Goal: Transaction & Acquisition: Purchase product/service

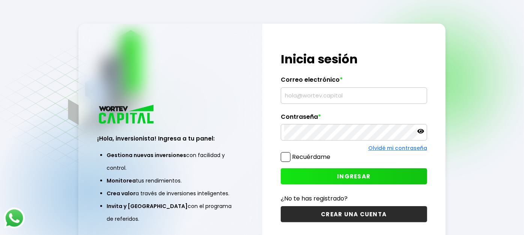
type input "[EMAIL_ADDRESS][DOMAIN_NAME]"
click at [285, 158] on span at bounding box center [286, 157] width 10 height 10
click at [332, 153] on input "Recuérdame" at bounding box center [332, 153] width 0 height 0
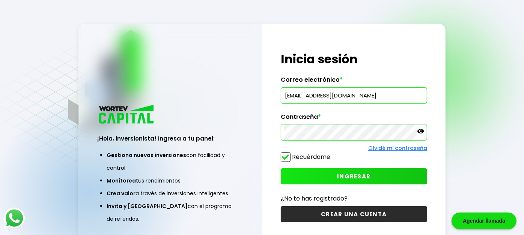
click at [353, 176] on span "INGRESAR" at bounding box center [353, 177] width 33 height 8
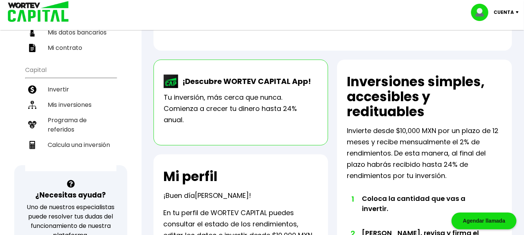
scroll to position [167, 0]
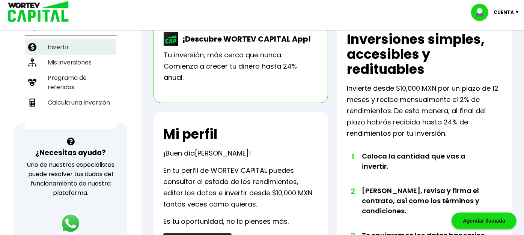
click at [58, 39] on li "Invertir" at bounding box center [70, 46] width 91 height 15
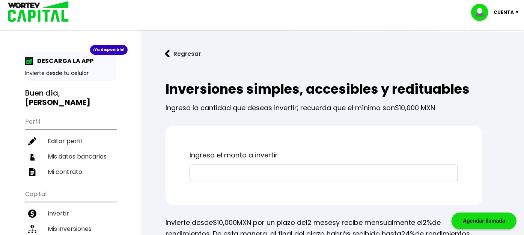
scroll to position [56, 0]
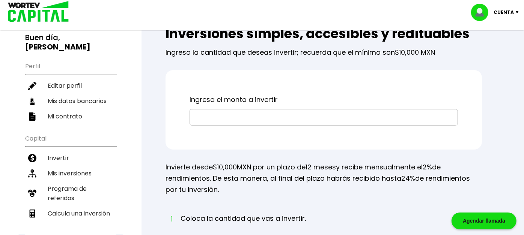
click at [300, 119] on input "text" at bounding box center [324, 118] width 262 height 16
type input "$50,000"
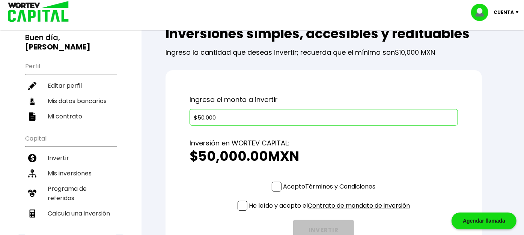
click at [370, 157] on h2 "$50,000.00 MXN" at bounding box center [323, 156] width 268 height 15
click at [277, 184] on span at bounding box center [277, 187] width 10 height 10
click at [331, 192] on input "Acepto Términos y Condiciones" at bounding box center [331, 192] width 0 height 0
click at [238, 204] on span at bounding box center [243, 206] width 10 height 10
click at [331, 212] on input "He leído y acepto el Contrato de mandato de inversión" at bounding box center [331, 212] width 0 height 0
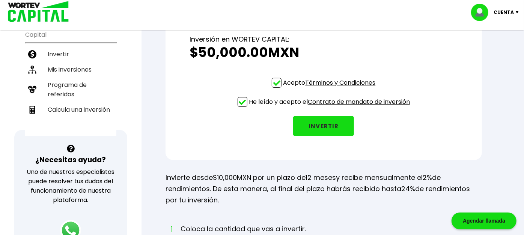
scroll to position [165, 0]
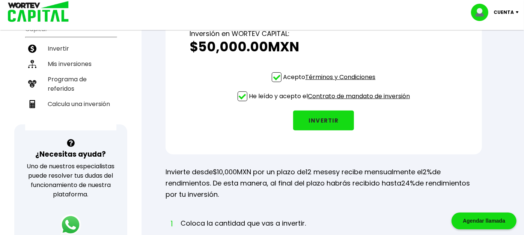
click at [329, 118] on button "INVERTIR" at bounding box center [323, 121] width 61 height 20
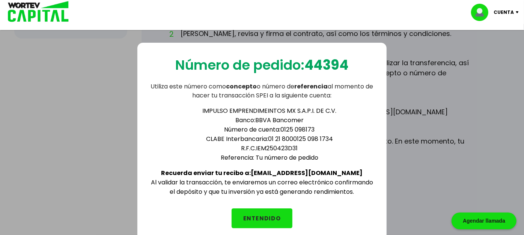
scroll to position [332, 0]
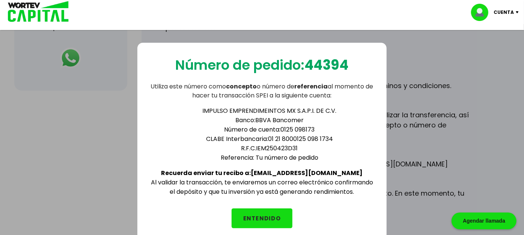
click at [278, 215] on button "ENTENDIDO" at bounding box center [262, 219] width 61 height 20
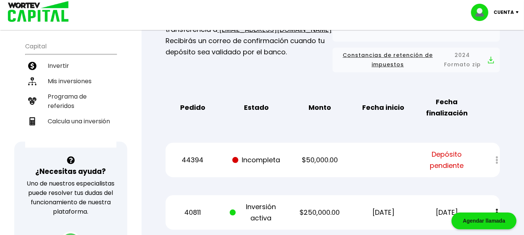
scroll to position [167, 0]
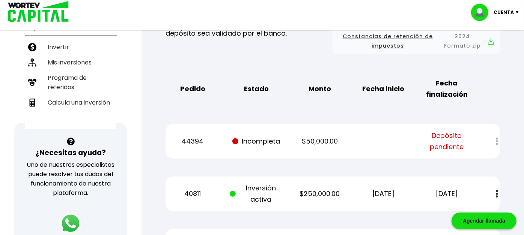
click at [495, 141] on div at bounding box center [491, 142] width 17 height 16
click at [498, 141] on div at bounding box center [491, 142] width 17 height 16
click at [334, 133] on div "44394 Incompleta $50,000.00 Depósito pendiente" at bounding box center [332, 141] width 334 height 35
click at [496, 140] on div at bounding box center [491, 142] width 17 height 16
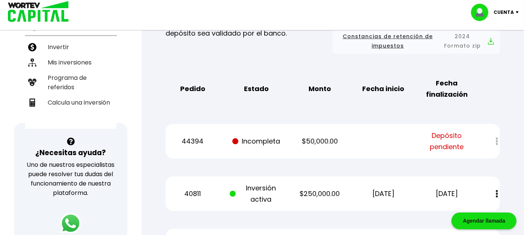
click at [497, 141] on div at bounding box center [491, 142] width 17 height 16
click at [189, 140] on p "44394" at bounding box center [193, 141] width 54 height 11
drag, startPoint x: 189, startPoint y: 140, endPoint x: 259, endPoint y: 152, distance: 71.5
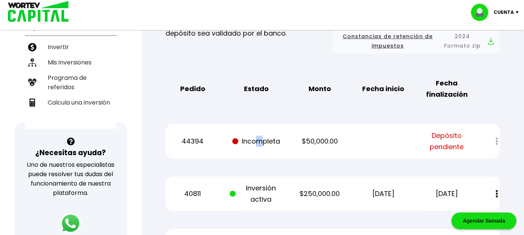
click at [259, 152] on div "44394 Incompleta $50,000.00 Depósito pendiente" at bounding box center [332, 141] width 334 height 35
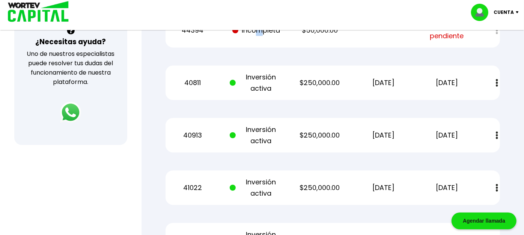
scroll to position [222, 0]
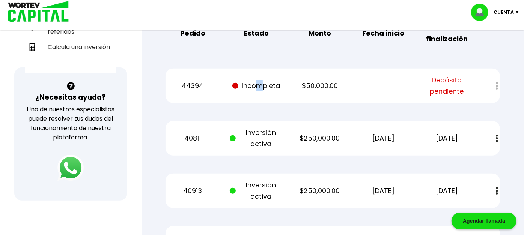
click at [74, 169] on img at bounding box center [70, 168] width 26 height 26
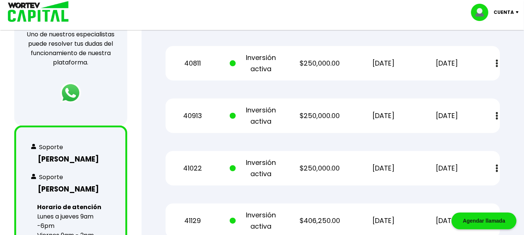
scroll to position [333, 0]
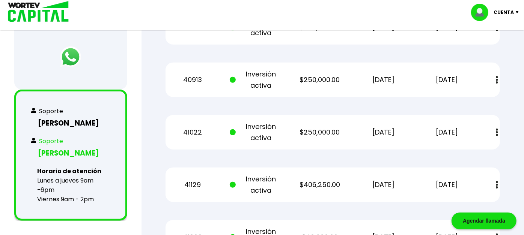
click at [81, 148] on h3 "[PERSON_NAME]" at bounding box center [71, 153] width 80 height 11
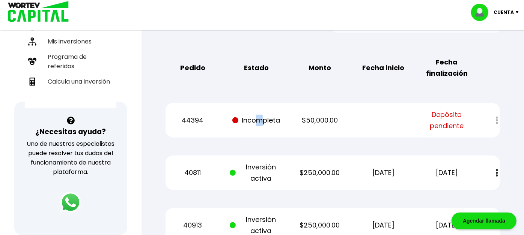
scroll to position [167, 0]
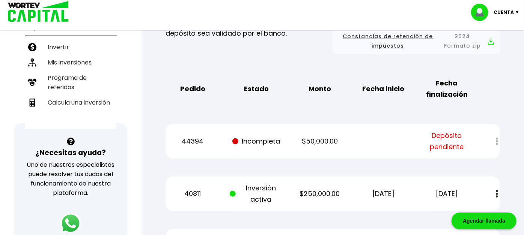
click at [498, 150] on div "44394 Incompleta $50,000.00 Depósito pendiente" at bounding box center [332, 141] width 334 height 35
click at [498, 191] on button at bounding box center [497, 194] width 11 height 16
click at [498, 141] on div at bounding box center [491, 142] width 17 height 16
click at [496, 95] on div "Pedido Estado Monto Fecha inicio Fecha finalización" at bounding box center [332, 89] width 334 height 35
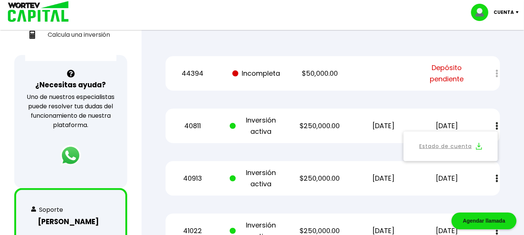
scroll to position [0, 0]
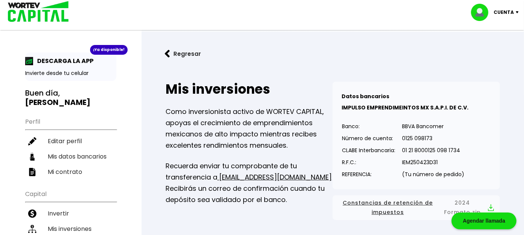
click at [518, 14] on div "Cuenta" at bounding box center [497, 12] width 53 height 17
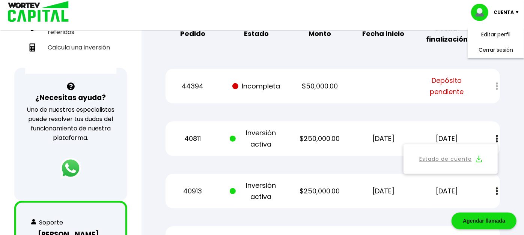
scroll to position [222, 0]
click at [498, 85] on div at bounding box center [491, 86] width 17 height 16
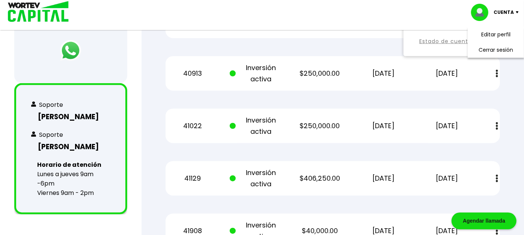
scroll to position [328, 0]
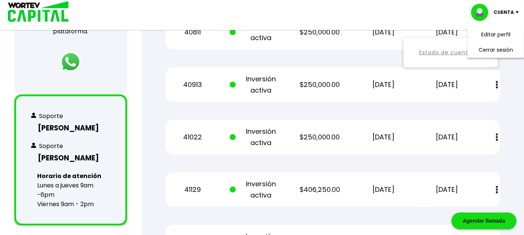
click at [510, 111] on div "Mis inversiones Como inversionista activo de WORTEV CAPITAL, apoyas el crecimie…" at bounding box center [332, 156] width 358 height 831
click at [75, 128] on h3 "[PERSON_NAME]" at bounding box center [71, 128] width 80 height 11
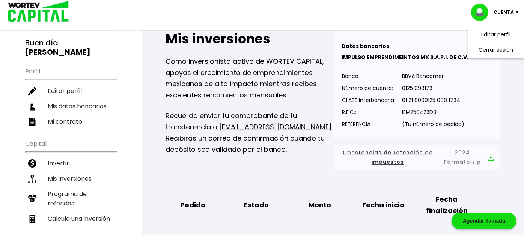
scroll to position [0, 0]
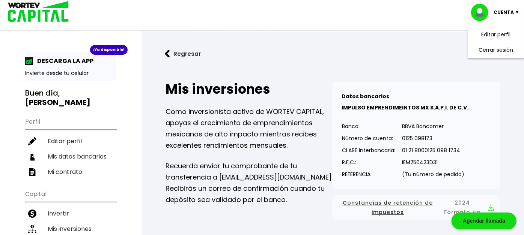
click at [340, 49] on link "Regresar" at bounding box center [332, 54] width 358 height 20
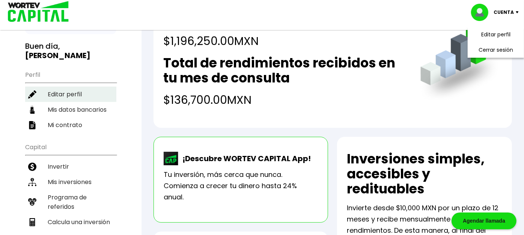
scroll to position [111, 0]
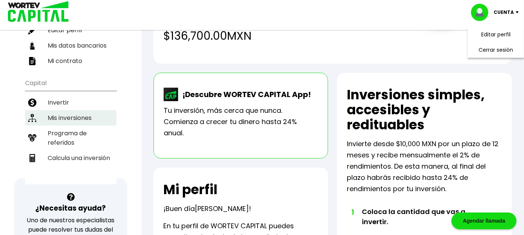
click at [79, 110] on li "Mis inversiones" at bounding box center [70, 117] width 91 height 15
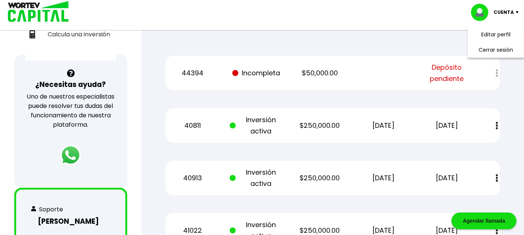
scroll to position [222, 0]
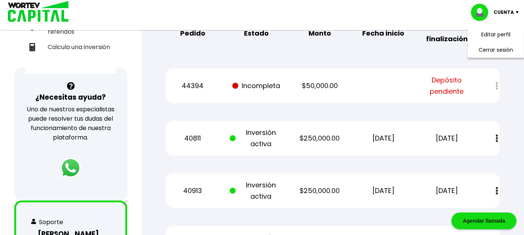
click at [496, 86] on div at bounding box center [491, 86] width 17 height 16
click at [194, 84] on p "44394" at bounding box center [193, 85] width 54 height 11
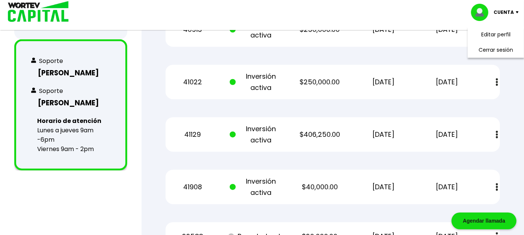
scroll to position [389, 0]
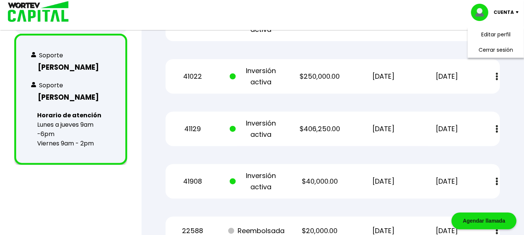
click at [473, 219] on div "Agendar llamada" at bounding box center [483, 221] width 65 height 17
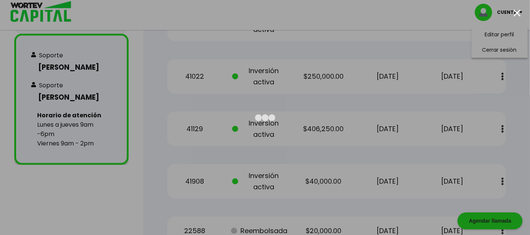
click at [519, 12] on div at bounding box center [517, 12] width 7 height 7
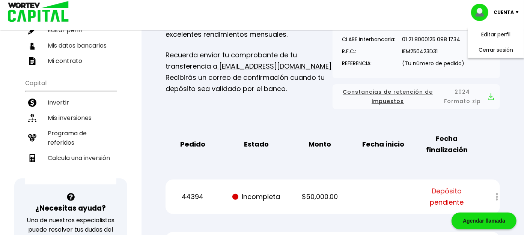
scroll to position [0, 0]
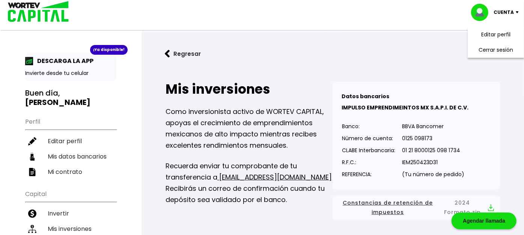
click at [475, 223] on div "Agendar llamada" at bounding box center [483, 221] width 65 height 17
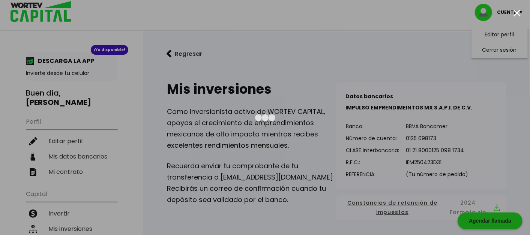
click at [517, 14] on div at bounding box center [517, 12] width 7 height 7
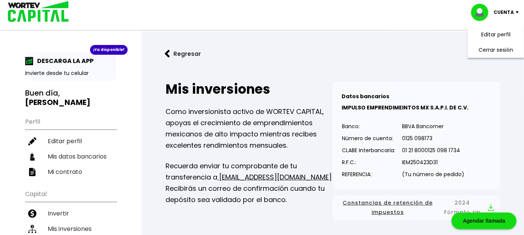
click at [51, 60] on p "DESCARGA LA APP" at bounding box center [63, 60] width 60 height 9
click at [44, 77] on p "Invierte desde tu celular" at bounding box center [70, 73] width 91 height 8
click at [28, 61] on img at bounding box center [29, 61] width 8 height 8
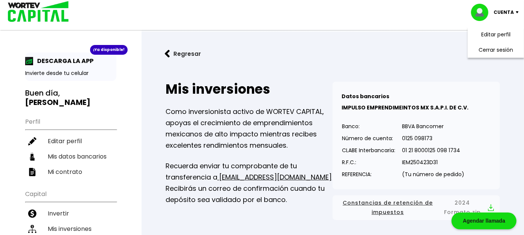
click at [107, 50] on div "¡Ya disponible!" at bounding box center [109, 50] width 38 height 10
click at [340, 53] on link "Regresar" at bounding box center [332, 54] width 358 height 20
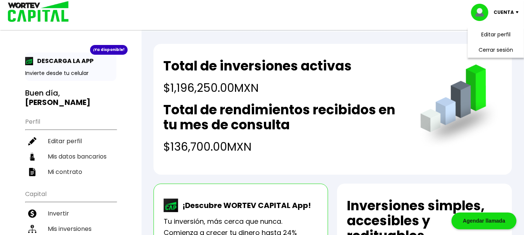
click at [518, 11] on img at bounding box center [519, 12] width 10 height 2
click at [110, 49] on div "¡Ya disponible!" at bounding box center [109, 50] width 38 height 10
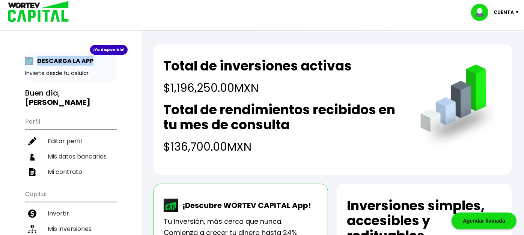
drag, startPoint x: 94, startPoint y: 61, endPoint x: 0, endPoint y: 59, distance: 94.2
drag, startPoint x: 0, startPoint y: 59, endPoint x: 39, endPoint y: 61, distance: 39.4
click at [39, 61] on p "DESCARGA LA APP" at bounding box center [63, 60] width 60 height 9
click at [97, 101] on div "¡Ya disponible! DESCARGA LA APP Invierte desde tu celular Buen día, [PERSON_NAM…" at bounding box center [70, 174] width 91 height 243
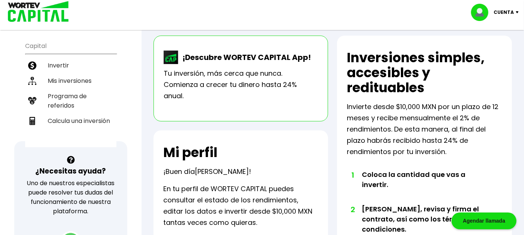
scroll to position [167, 0]
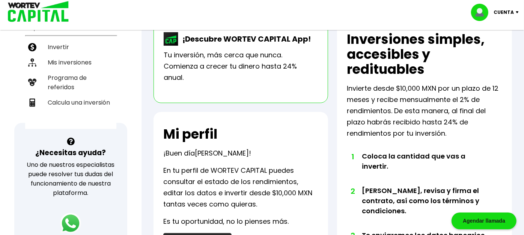
click at [245, 61] on p "Tu inversión, más cerca que nunca. Comienza a crecer tu dinero hasta 24% anual." at bounding box center [241, 67] width 155 height 34
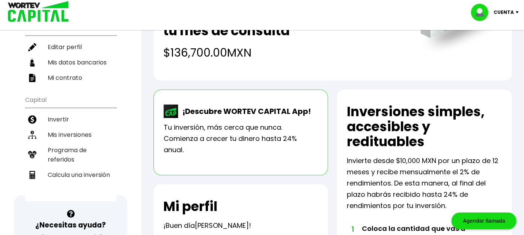
scroll to position [111, 0]
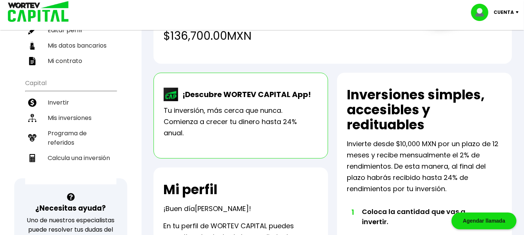
click at [259, 93] on p "¡Descubre WORTEV CAPITAL App!" at bounding box center [245, 94] width 132 height 11
